Goal: Task Accomplishment & Management: Use online tool/utility

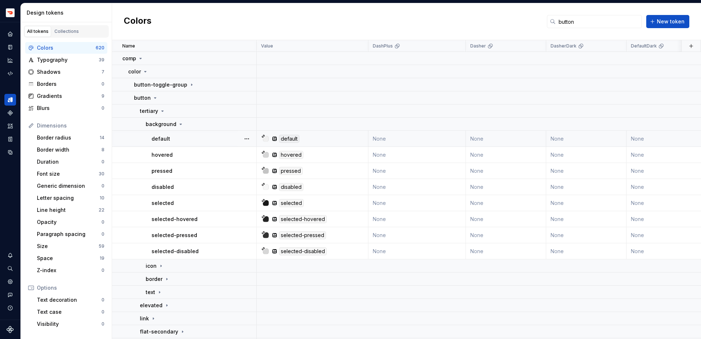
click at [325, 138] on div "default" at bounding box center [314, 139] width 106 height 8
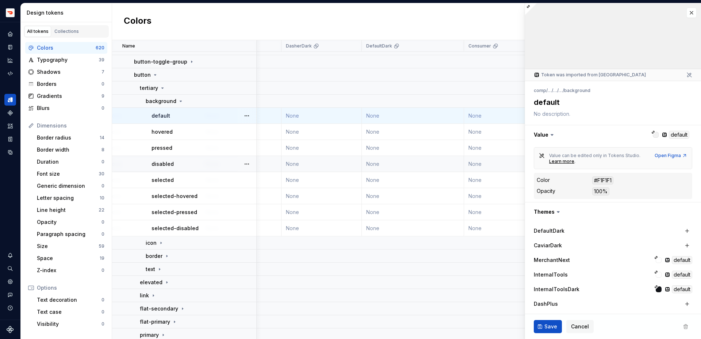
scroll to position [23, 0]
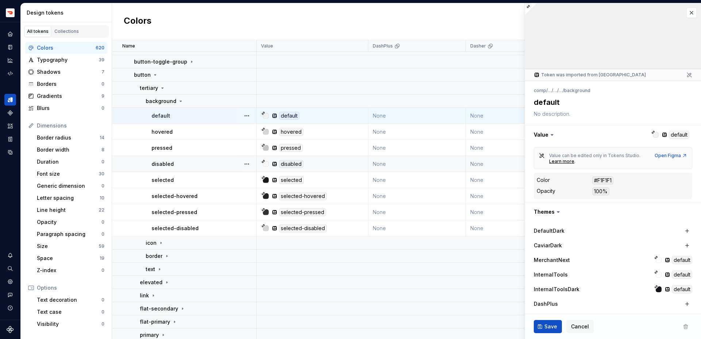
type textarea "*"
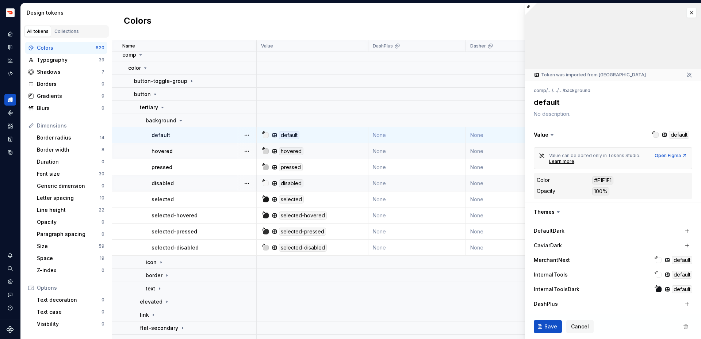
scroll to position [0, 0]
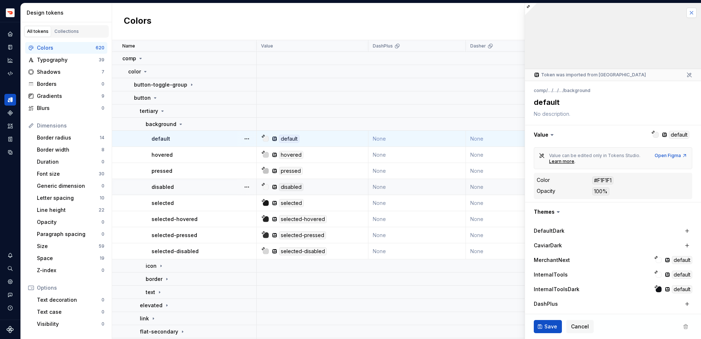
click at [694, 15] on button "button" at bounding box center [691, 13] width 10 height 10
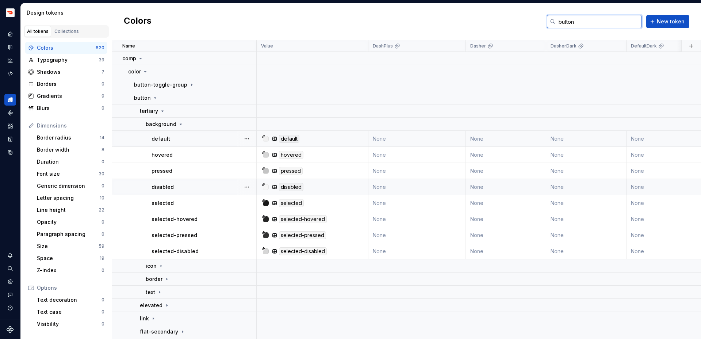
click at [571, 19] on input "button" at bounding box center [599, 21] width 86 height 13
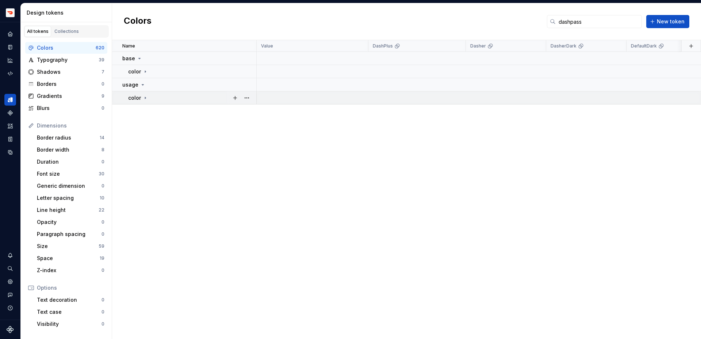
click at [141, 97] on div "color" at bounding box center [138, 97] width 20 height 7
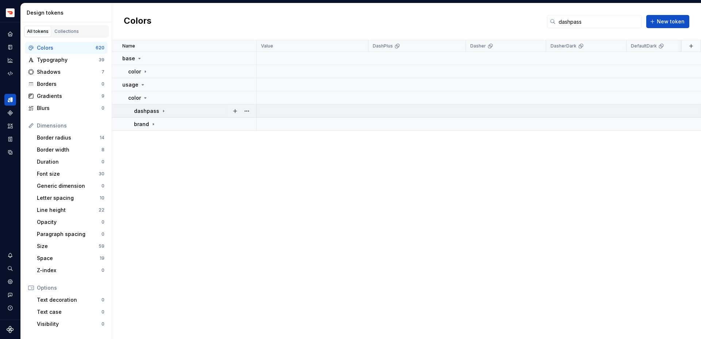
click at [147, 111] on p "dashpass" at bounding box center [146, 110] width 25 height 7
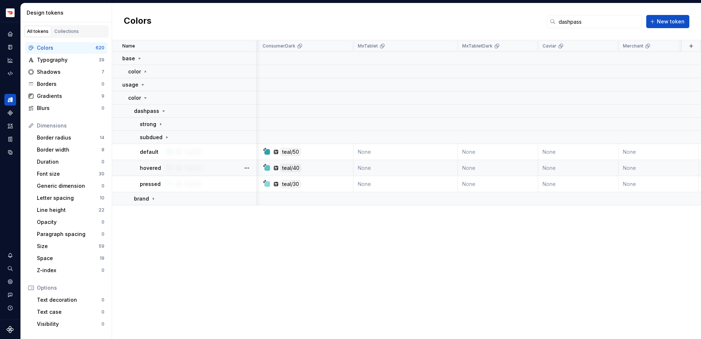
scroll to position [0, 1353]
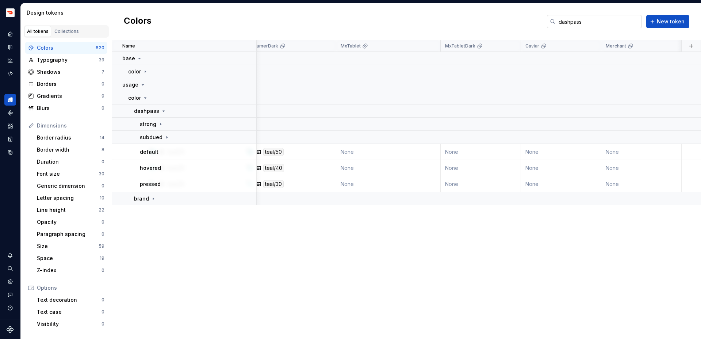
click at [593, 22] on input "dashpass" at bounding box center [599, 21] width 86 height 13
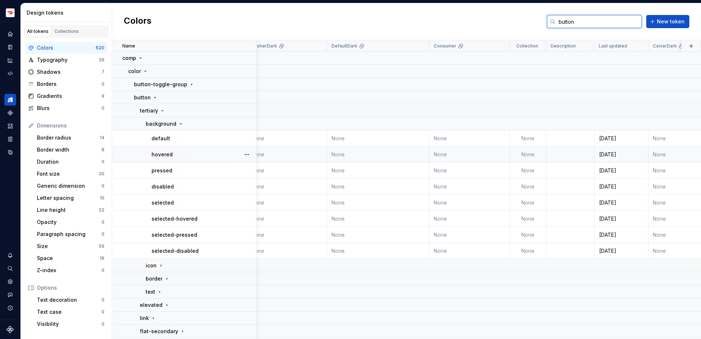
scroll to position [0, 0]
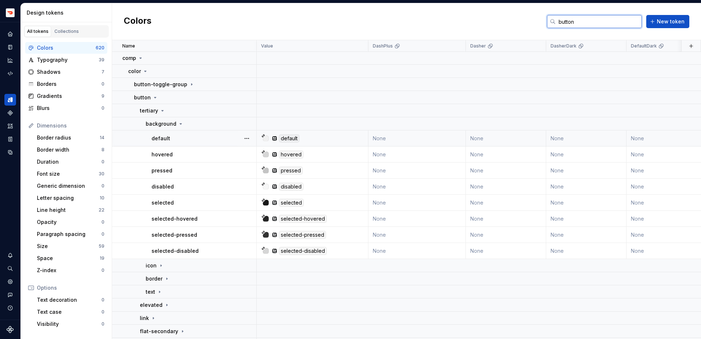
type input "button"
click at [265, 138] on div at bounding box center [266, 138] width 6 height 6
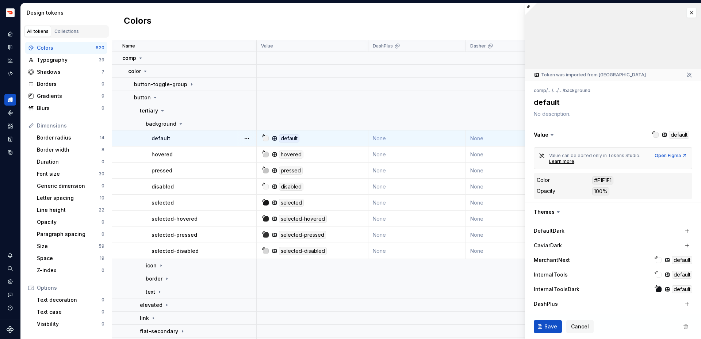
click at [620, 46] on div at bounding box center [613, 36] width 176 height 66
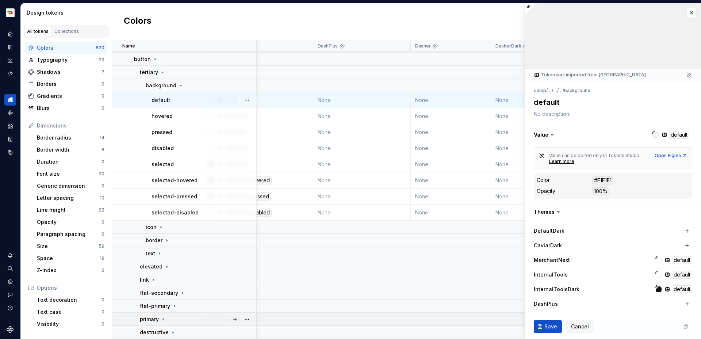
scroll to position [39, 0]
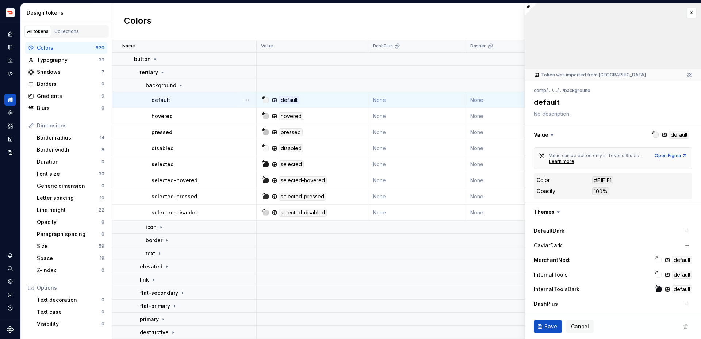
click at [303, 100] on div "default" at bounding box center [314, 100] width 106 height 8
click at [329, 128] on div "pressed" at bounding box center [314, 132] width 106 height 8
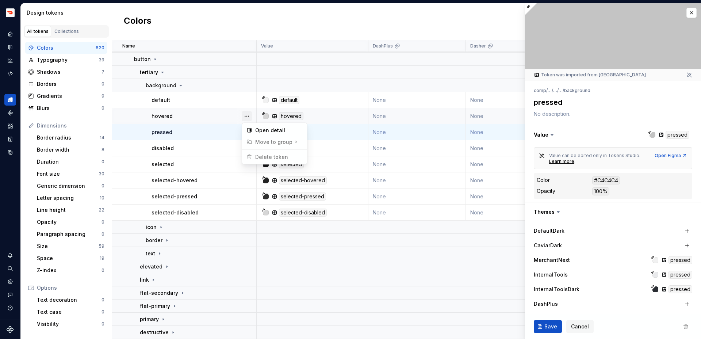
click at [244, 115] on button "button" at bounding box center [247, 116] width 10 height 10
click at [212, 95] on td "default" at bounding box center [184, 100] width 145 height 16
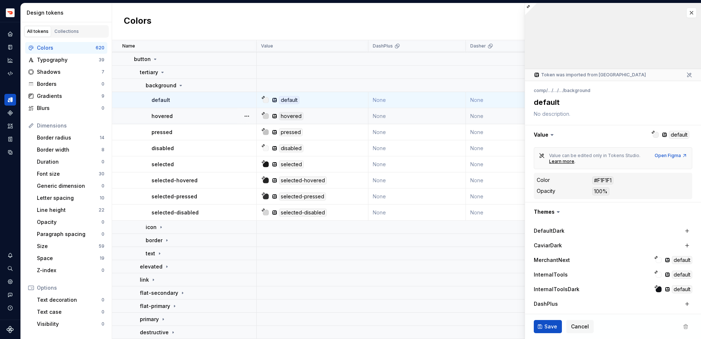
click at [217, 123] on td "hovered" at bounding box center [184, 116] width 145 height 16
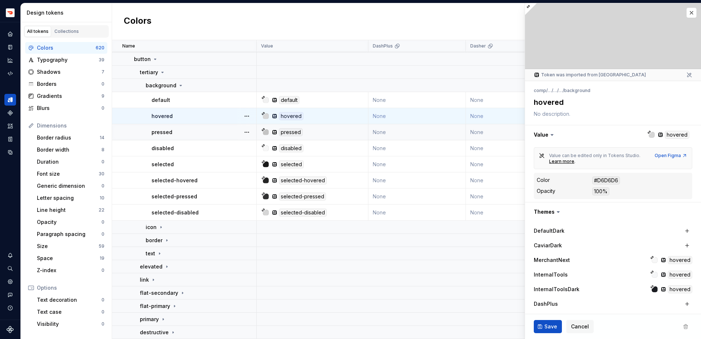
click at [216, 137] on td "pressed" at bounding box center [184, 132] width 145 height 16
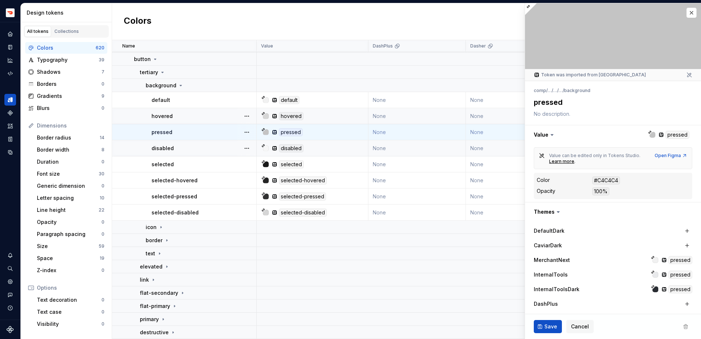
click at [216, 145] on div "disabled" at bounding box center [204, 148] width 104 height 7
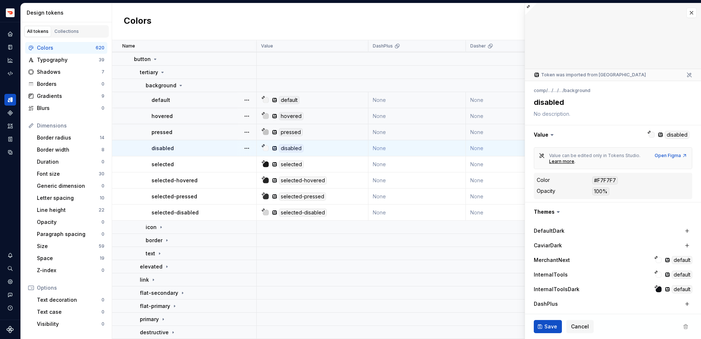
click at [216, 97] on div "default" at bounding box center [204, 99] width 104 height 7
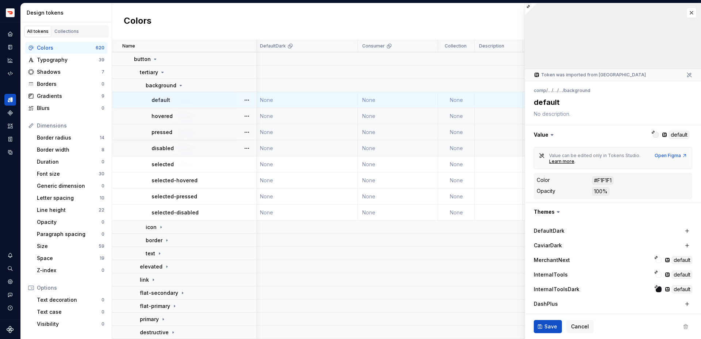
scroll to position [39, 0]
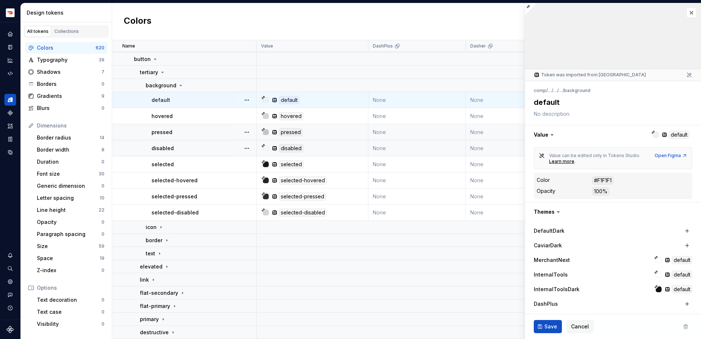
type textarea "*"
